Goal: Task Accomplishment & Management: Use online tool/utility

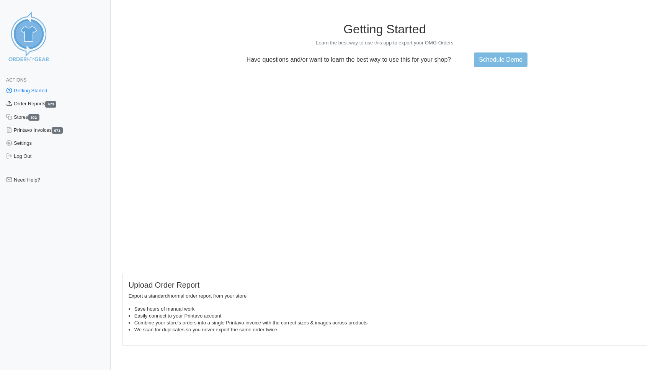
click at [34, 102] on link "Order Reports 673" at bounding box center [55, 103] width 111 height 13
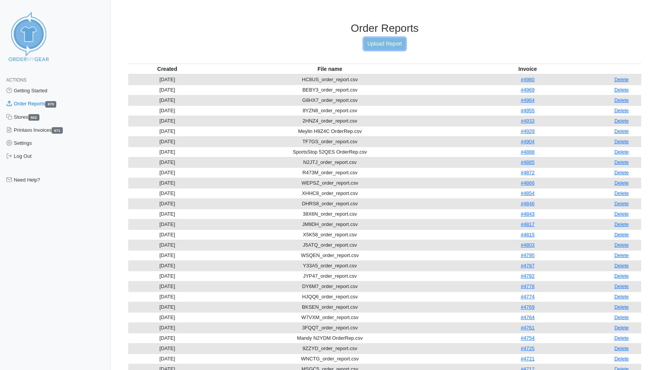
click at [382, 47] on link "Upload Report" at bounding box center [384, 44] width 41 height 12
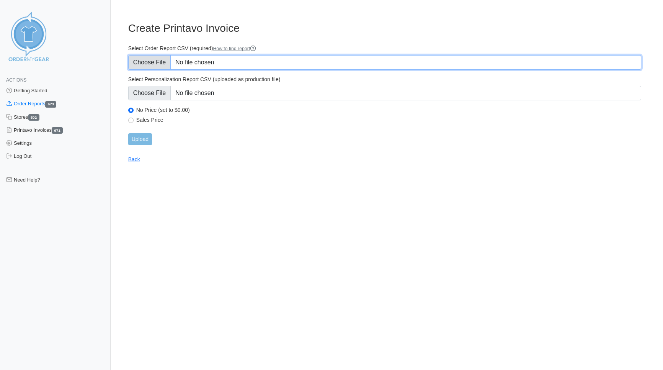
click at [133, 64] on input "Select Order Report CSV (required) How to find report" at bounding box center [384, 62] width 513 height 15
type input "C:\fakepath\N563B_order_report.csv"
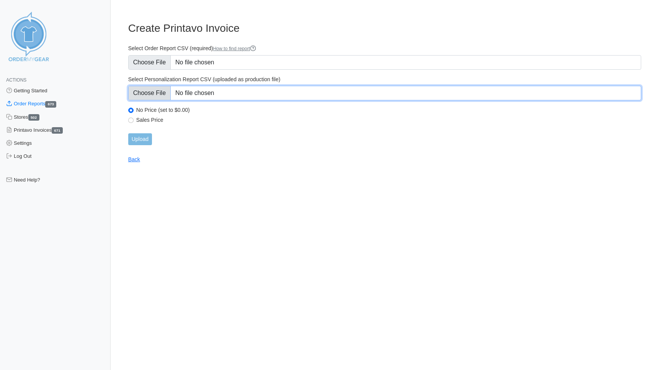
click at [145, 95] on input "Select Personalization Report CSV (uploaded as production file)" at bounding box center [384, 93] width 513 height 15
type input "C:\fakepath\N563B_personalization_report.csv"
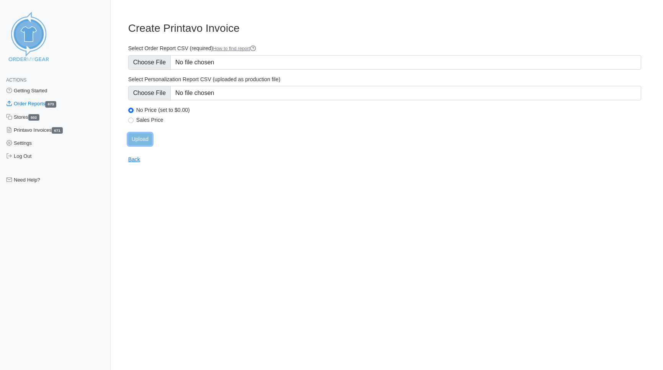
click at [142, 141] on input "Upload" at bounding box center [140, 139] width 24 height 12
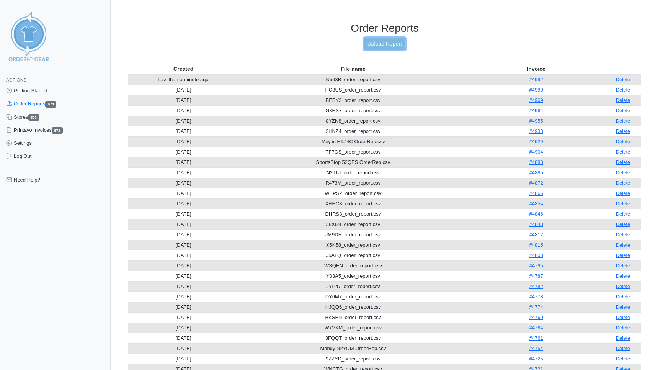
click at [392, 44] on link "Upload Report" at bounding box center [384, 44] width 41 height 12
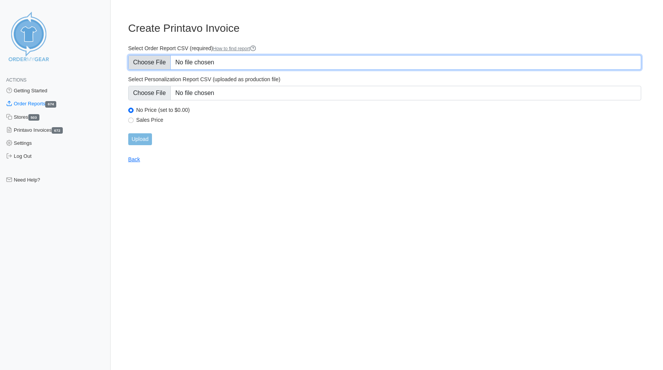
click at [138, 59] on input "Select Order Report CSV (required) How to find report" at bounding box center [384, 62] width 513 height 15
type input "C:\fakepath\DUJS7_order_report.csv"
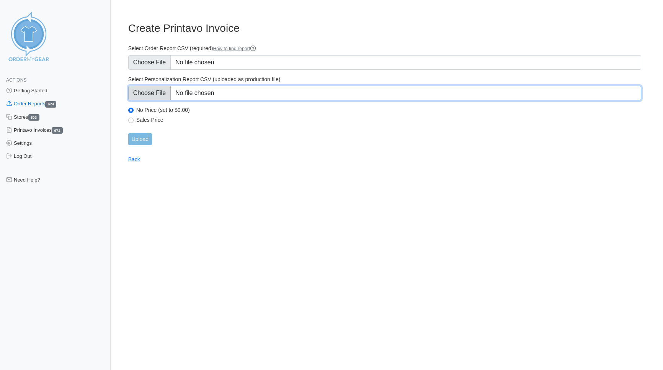
click at [155, 92] on input "Select Personalization Report CSV (uploaded as production file)" at bounding box center [384, 93] width 513 height 15
type input "C:\fakepath\DUJS7_personalization_report.csv"
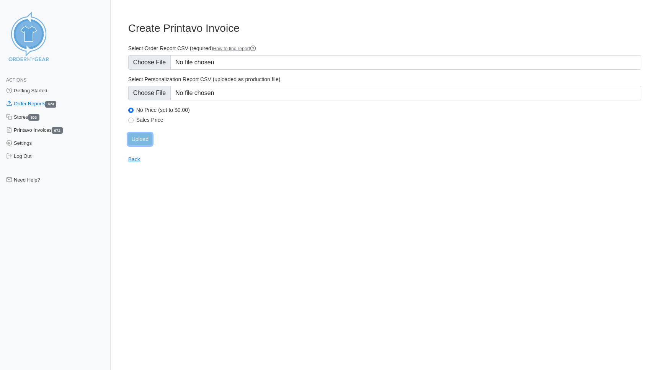
click at [138, 139] on input "Upload" at bounding box center [140, 139] width 24 height 12
